Goal: Ask a question

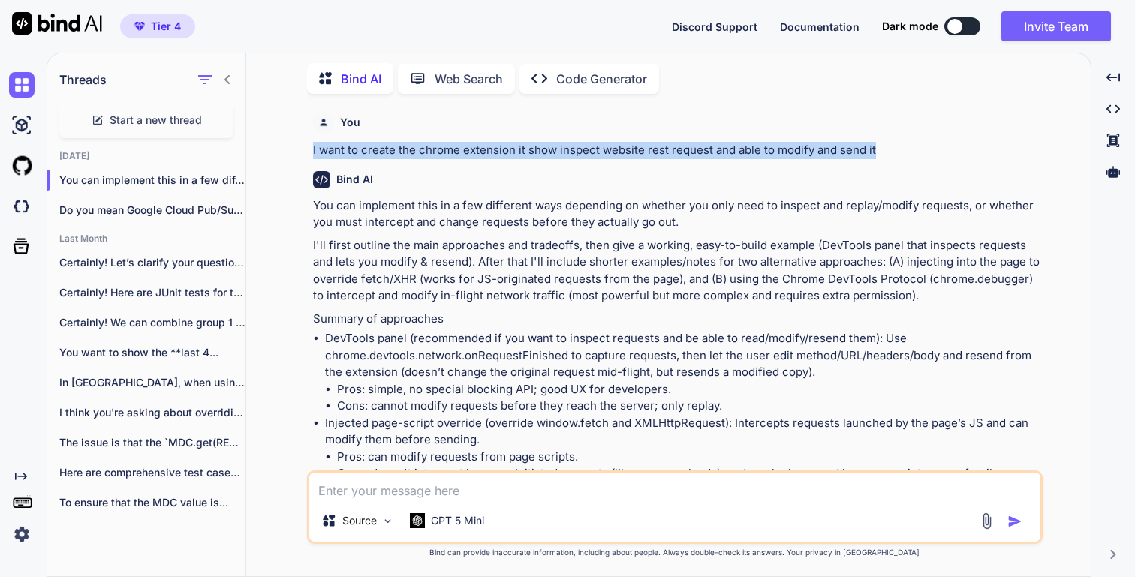
drag, startPoint x: 307, startPoint y: 148, endPoint x: 895, endPoint y: 149, distance: 587.9
click at [895, 151] on div "You I want to create the chrome extension it show inspect website rest request …" at bounding box center [675, 341] width 736 height 471
copy p "I want to create the chrome extension it show inspect website rest request and …"
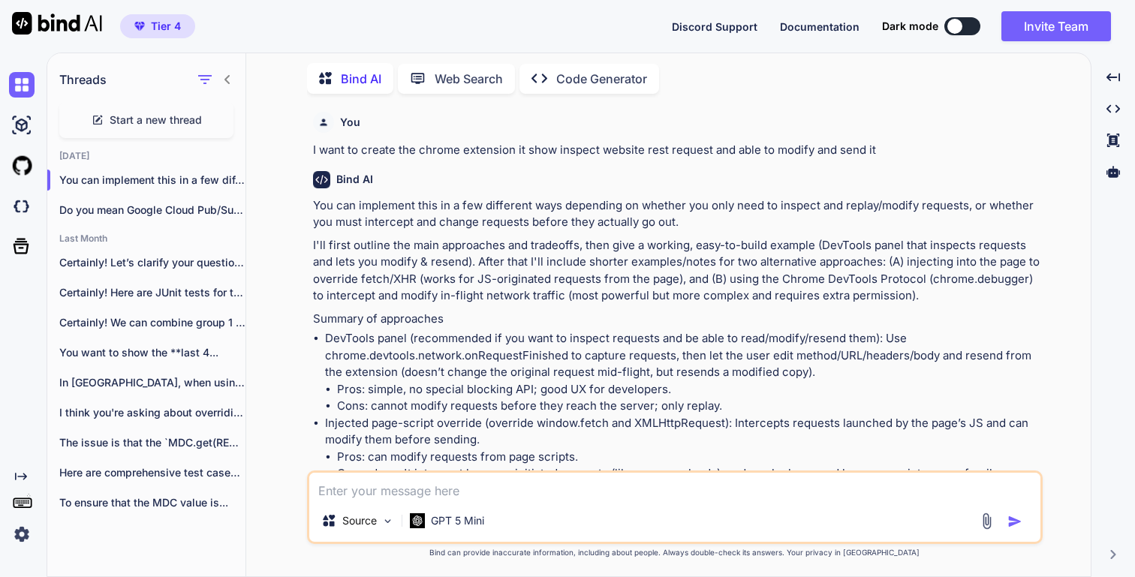
click at [172, 121] on span "Start a new thread" at bounding box center [156, 120] width 92 height 15
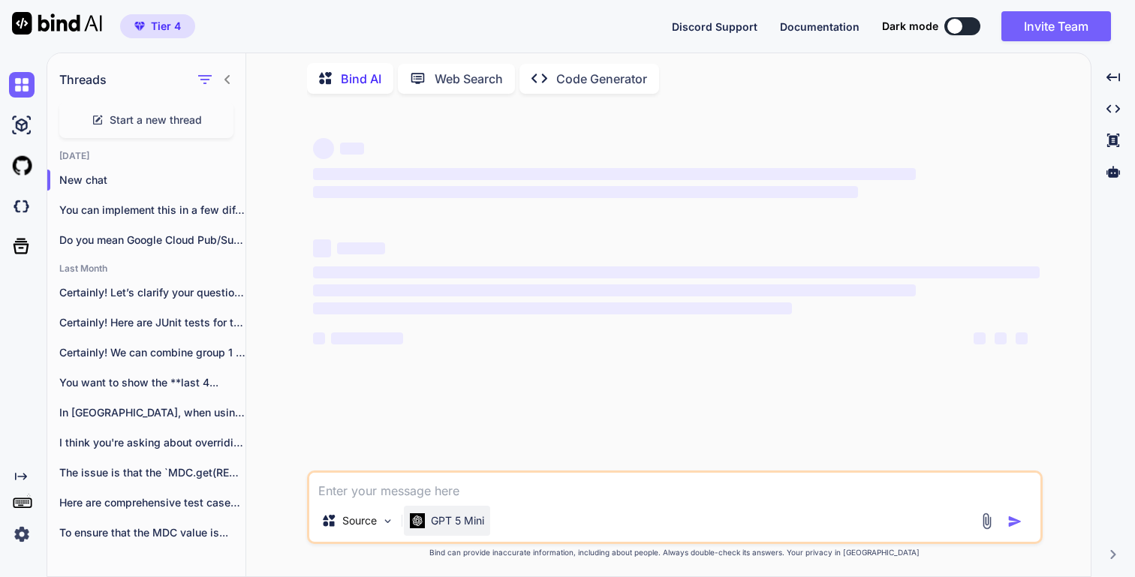
click at [459, 523] on p "GPT 5 Mini" at bounding box center [457, 521] width 53 height 15
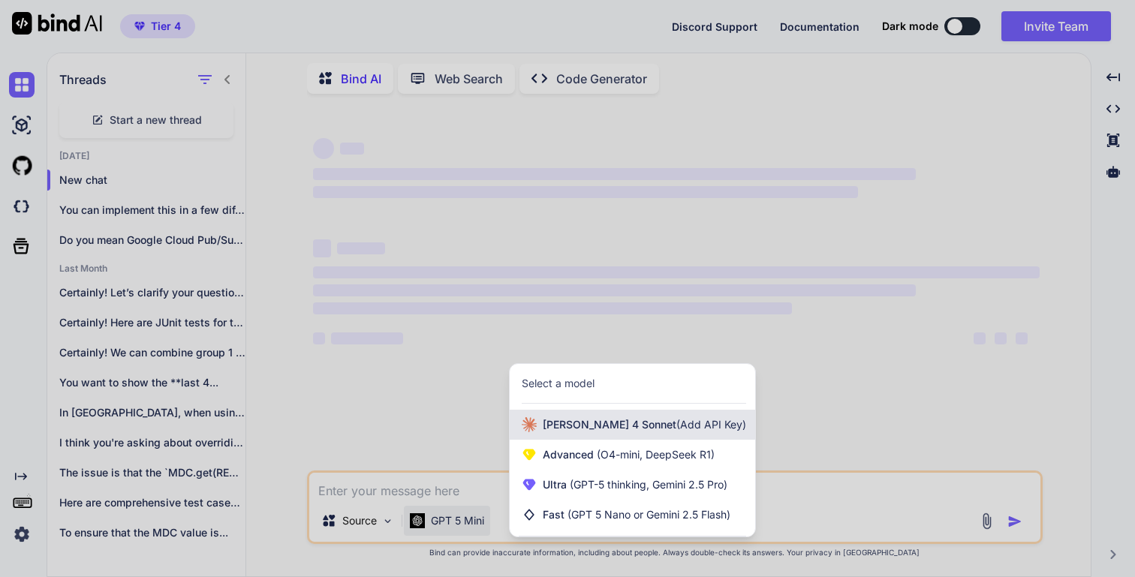
click at [601, 425] on span "[PERSON_NAME] 4 Sonnet (Add API Key)" at bounding box center [644, 424] width 203 height 15
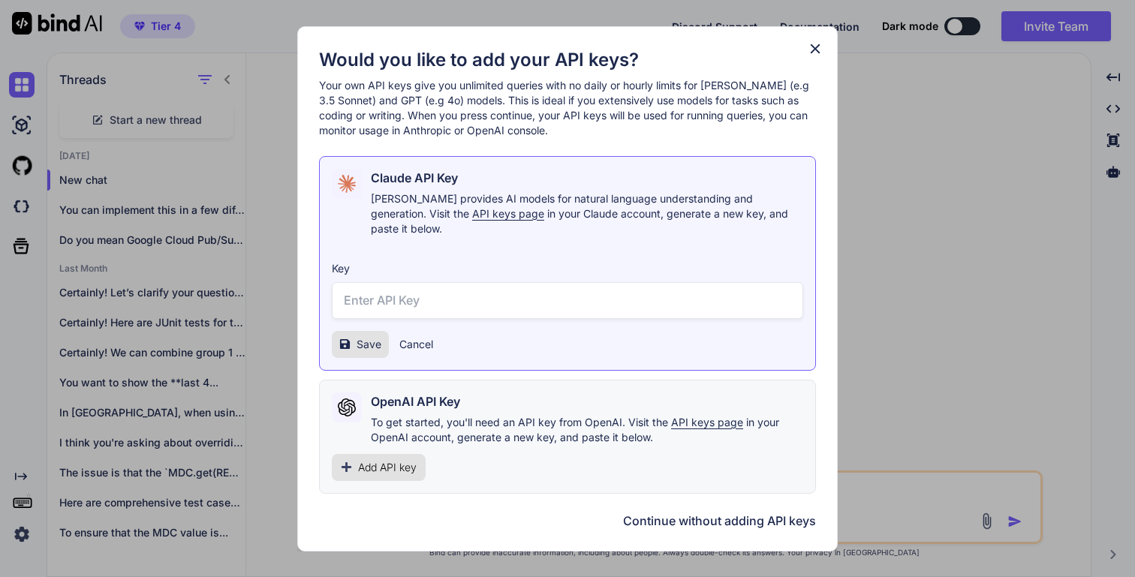
click at [822, 57] on icon at bounding box center [815, 49] width 17 height 17
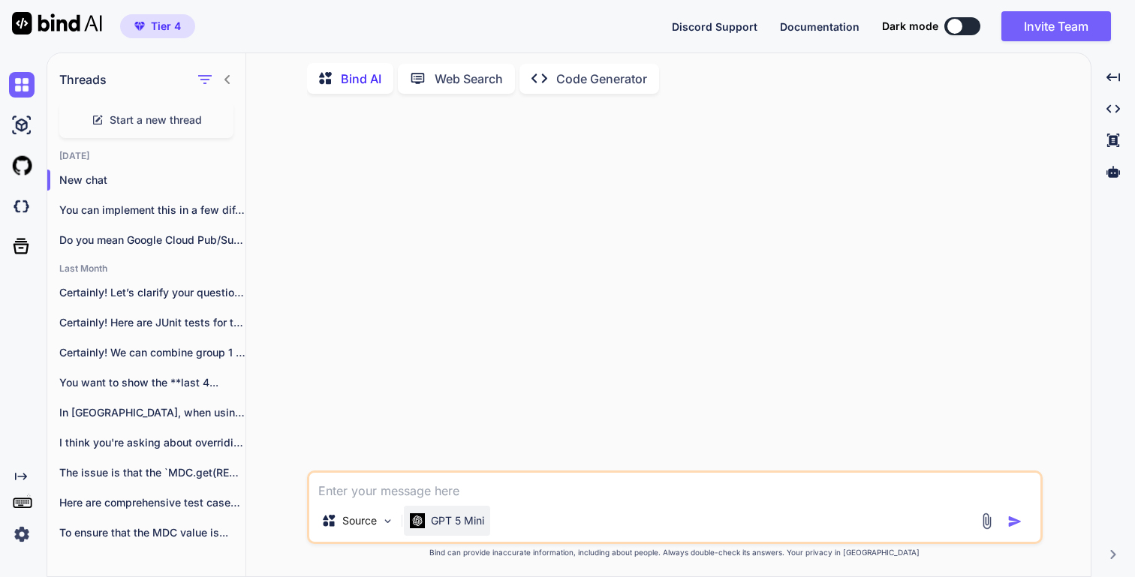
click at [462, 526] on p "GPT 5 Mini" at bounding box center [457, 521] width 53 height 15
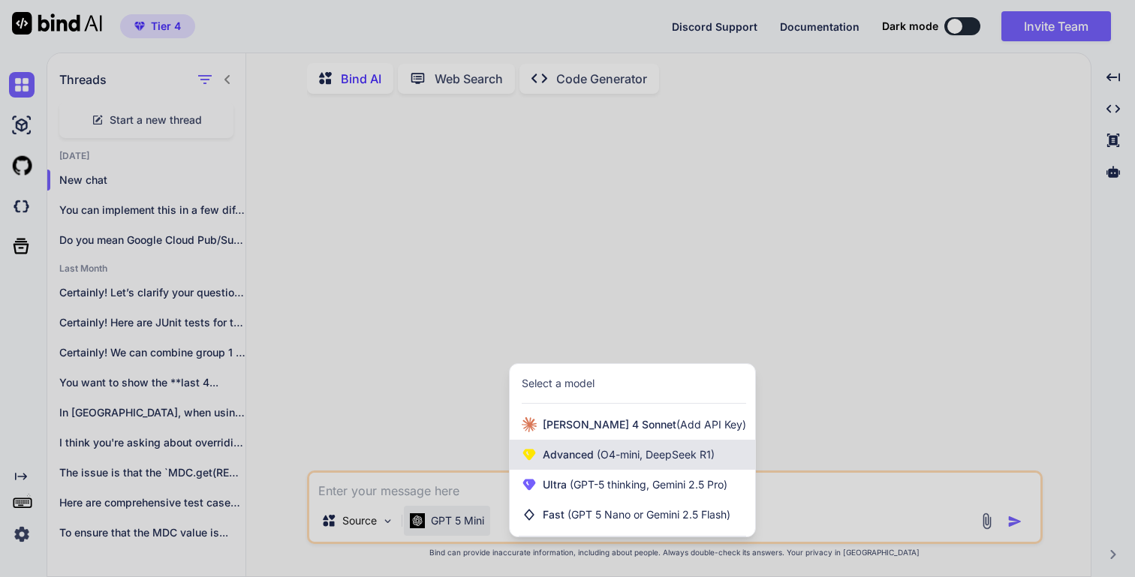
click at [598, 466] on div "Advanced (O4-mini, DeepSeek R1)" at bounding box center [633, 455] width 246 height 30
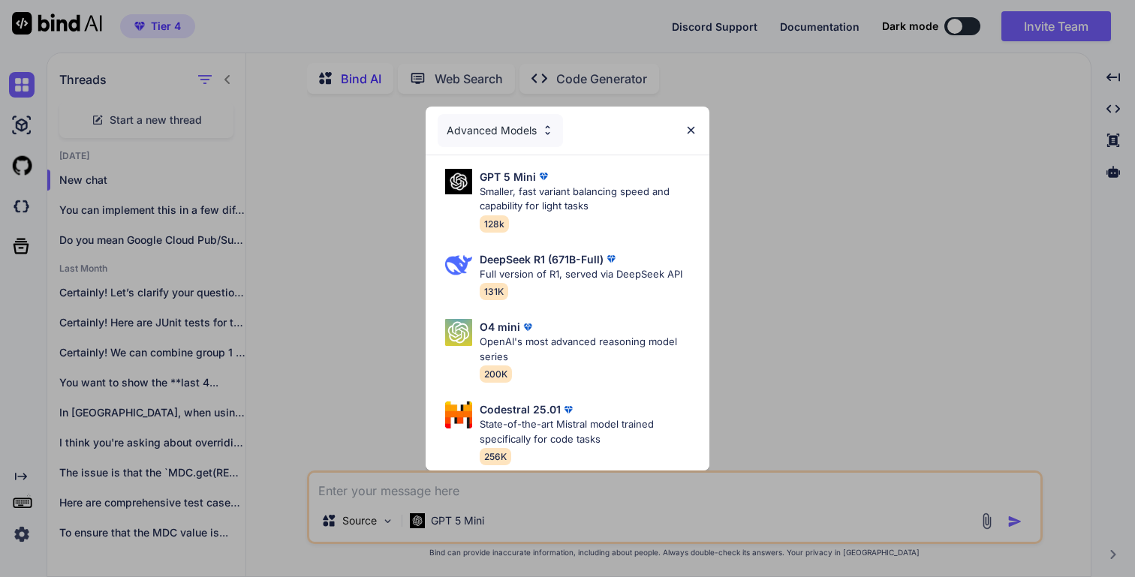
click at [690, 128] on img at bounding box center [691, 130] width 13 height 13
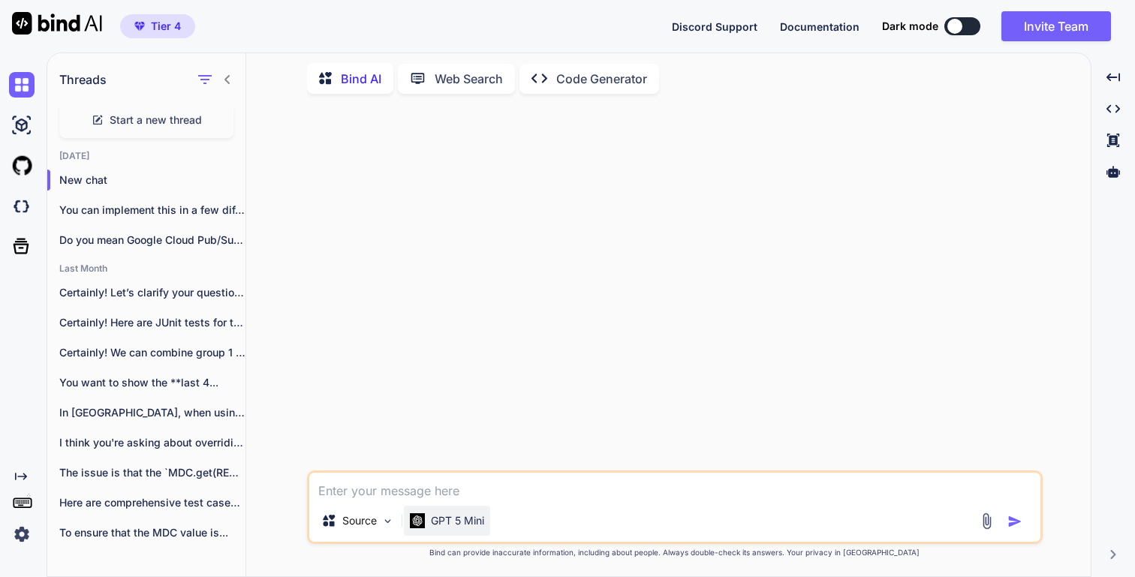
click at [437, 519] on p "GPT 5 Mini" at bounding box center [457, 521] width 53 height 15
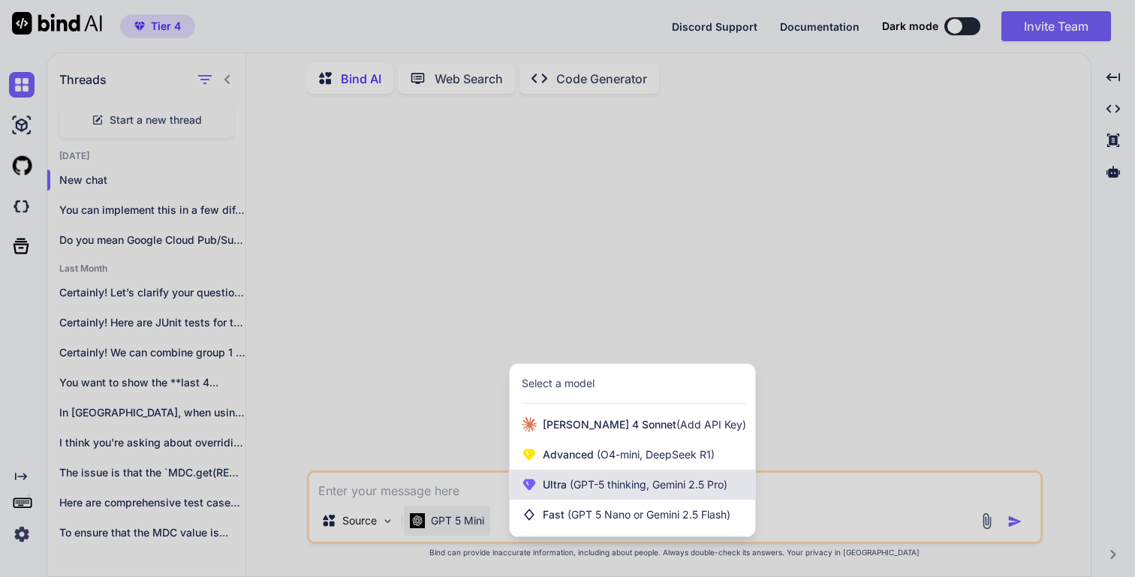
click at [608, 477] on span "Ultra (GPT-5 thinking, Gemini 2.5 Pro)" at bounding box center [635, 484] width 185 height 15
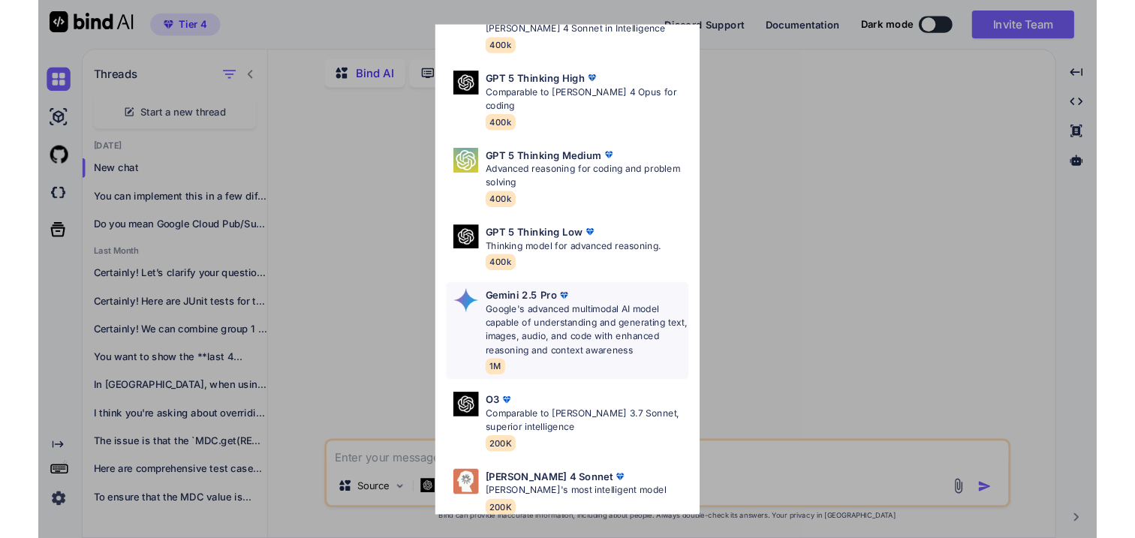
scroll to position [155, 0]
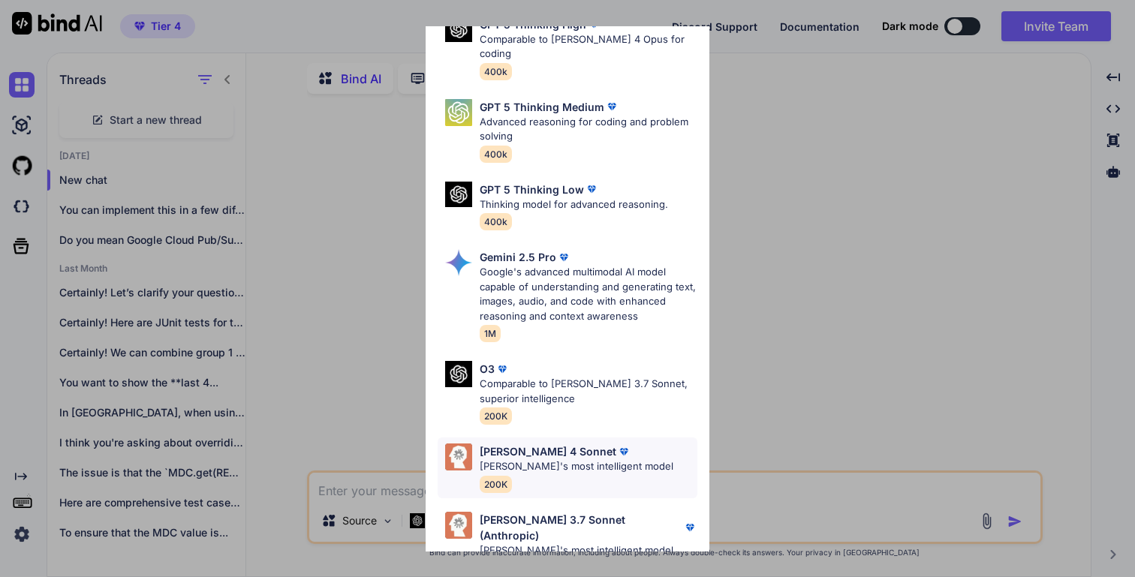
click at [577, 459] on p "[PERSON_NAME]'s most intelligent model" at bounding box center [577, 466] width 194 height 15
type textarea "x"
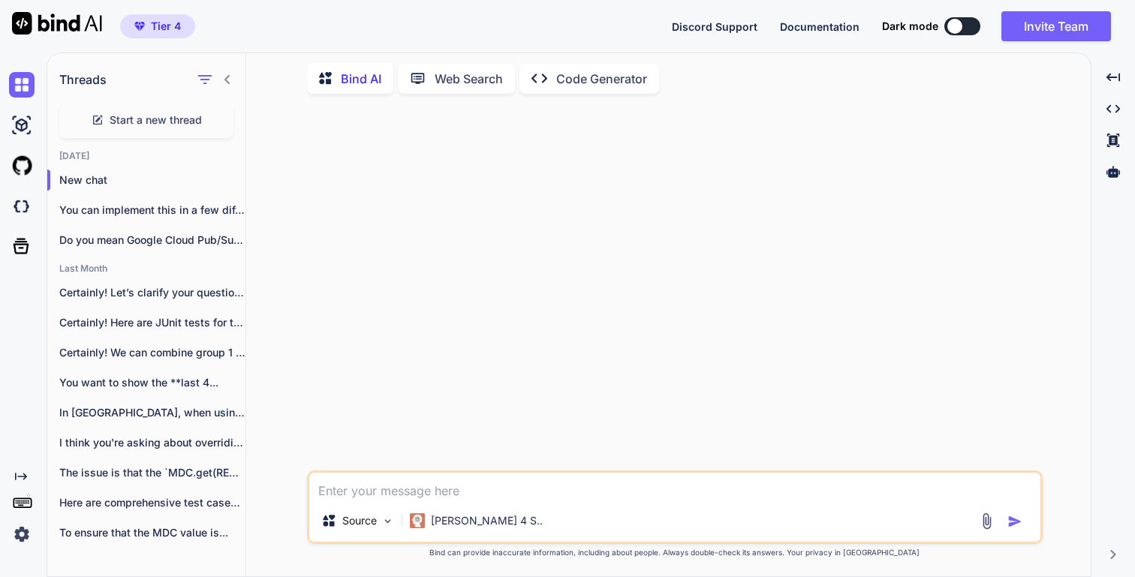
click at [432, 497] on textarea at bounding box center [674, 486] width 731 height 27
paste textarea "I want to create the chrome extension it show inspect website rest request and …"
type textarea "I want to create the chrome extension it show inspect website rest request and …"
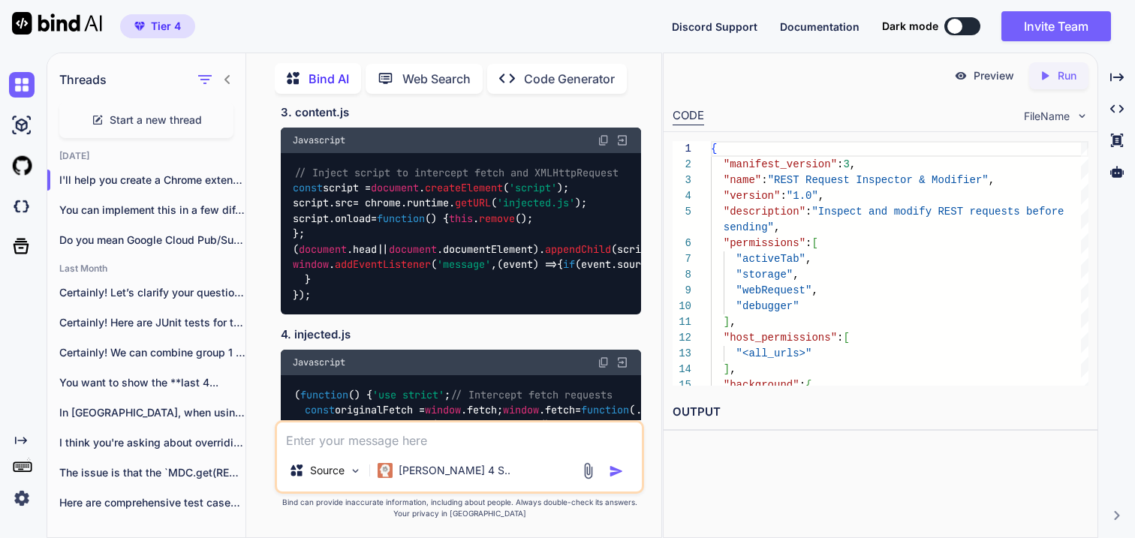
scroll to position [1119, 0]
